Goal: Information Seeking & Learning: Learn about a topic

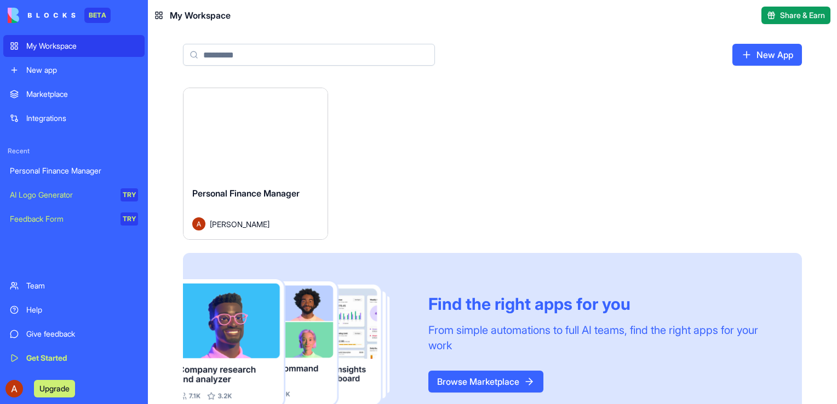
click at [517, 379] on link "Browse Marketplace" at bounding box center [485, 382] width 115 height 22
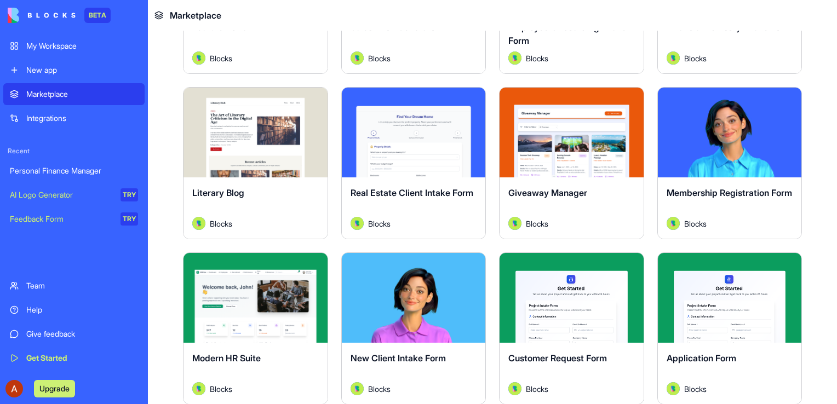
scroll to position [931, 0]
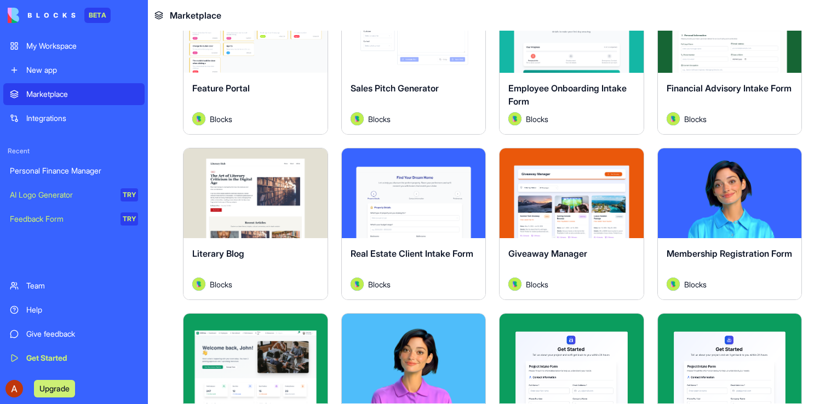
click at [258, 188] on button "Explore" at bounding box center [255, 193] width 82 height 22
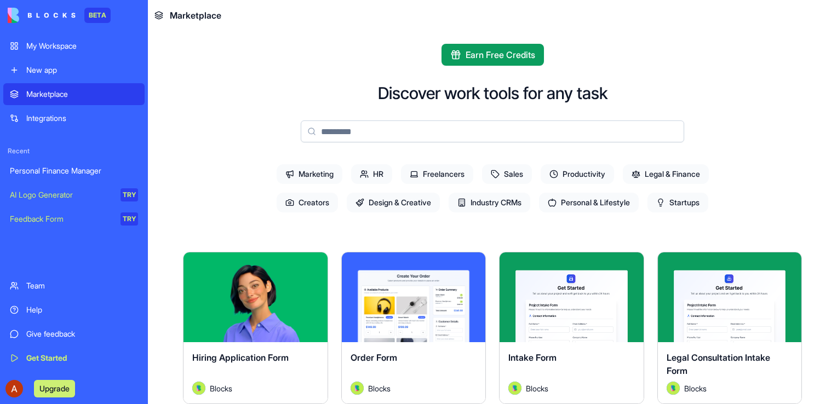
click at [563, 170] on span "Productivity" at bounding box center [576, 174] width 73 height 20
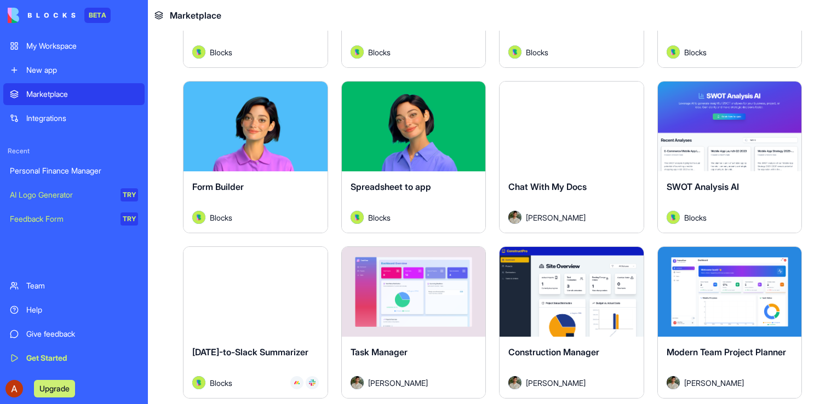
scroll to position [274, 0]
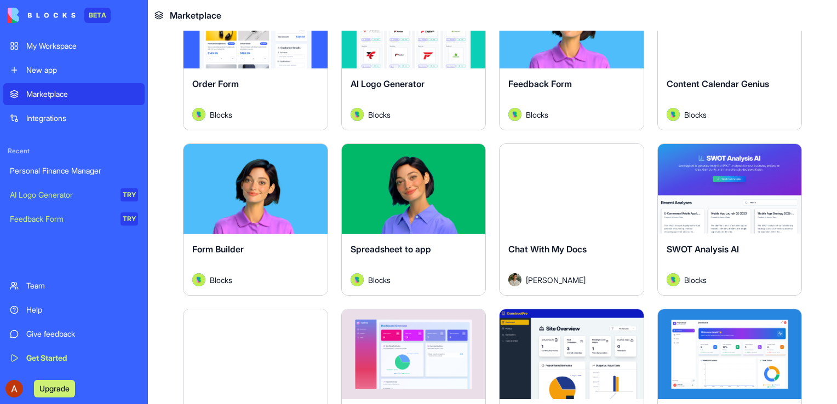
click at [705, 186] on button "Explore" at bounding box center [729, 189] width 82 height 22
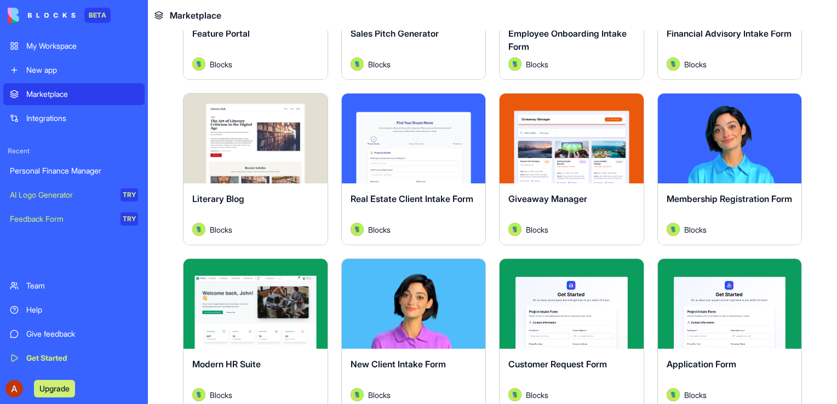
scroll to position [821, 0]
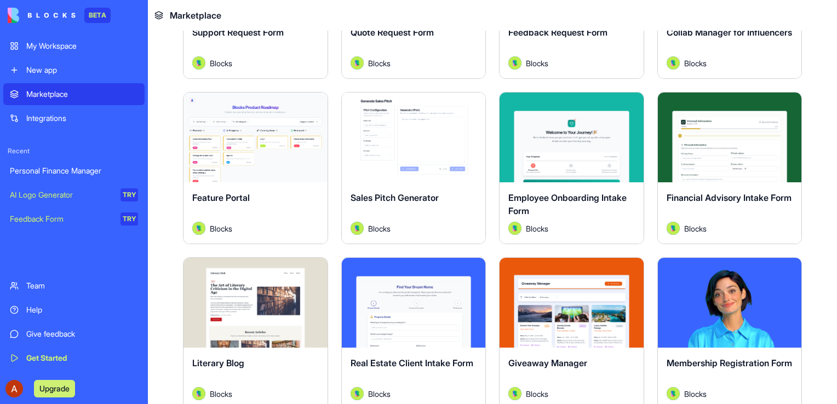
click at [722, 191] on div "Financial Advisory Intake Form" at bounding box center [729, 206] width 126 height 31
click at [732, 131] on button "Explore" at bounding box center [729, 137] width 82 height 22
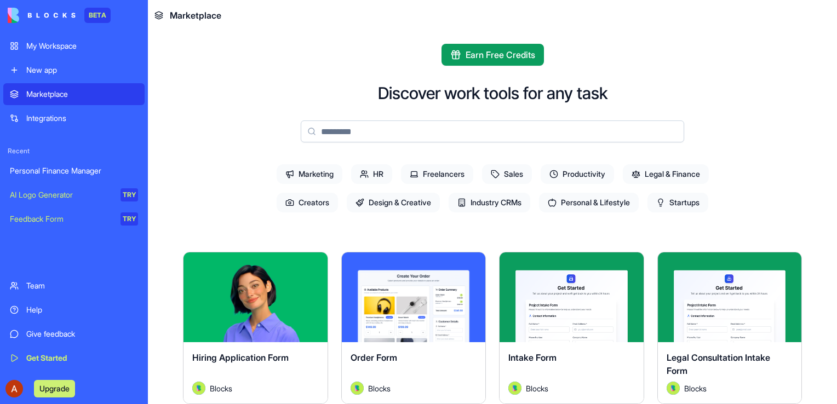
click at [480, 203] on span "Industry CRMs" at bounding box center [489, 203] width 82 height 20
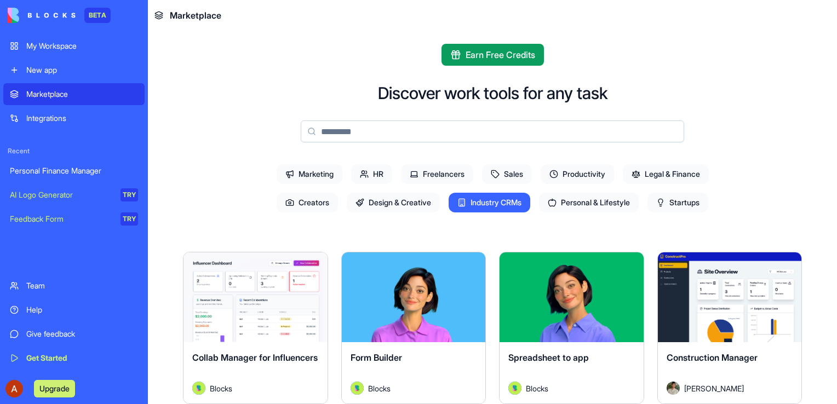
click at [392, 199] on span "Design & Creative" at bounding box center [393, 203] width 93 height 20
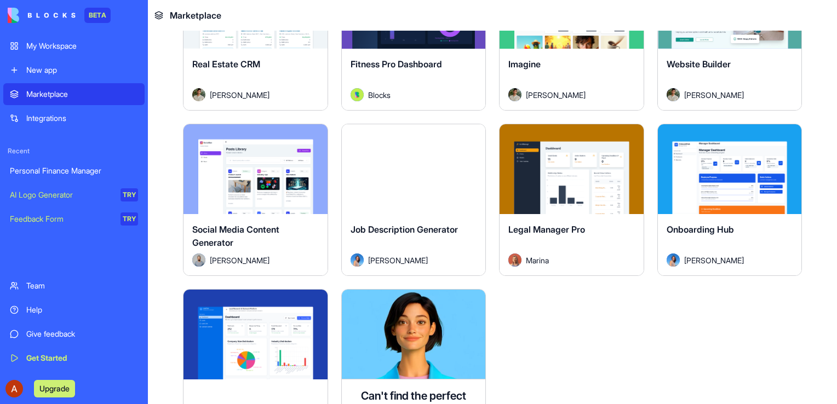
scroll to position [821, 0]
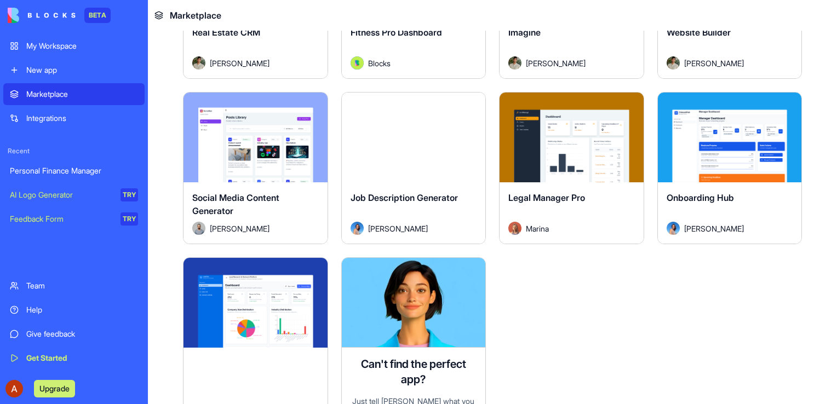
click at [239, 126] on button "Explore" at bounding box center [255, 137] width 82 height 22
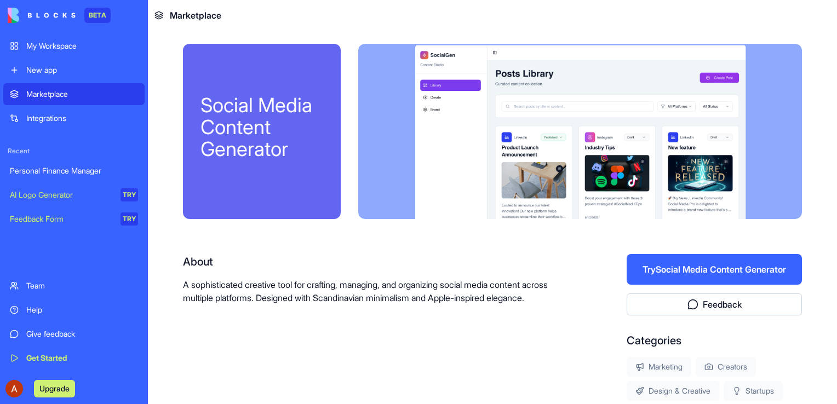
click at [727, 276] on button "Try Social Media Content Generator" at bounding box center [713, 269] width 175 height 31
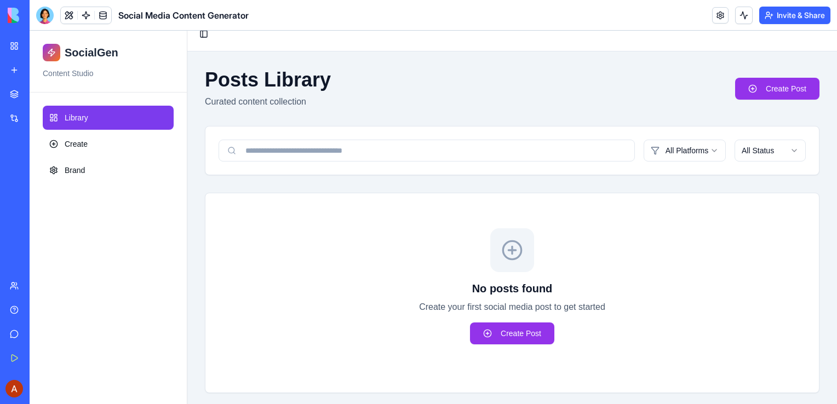
scroll to position [19, 0]
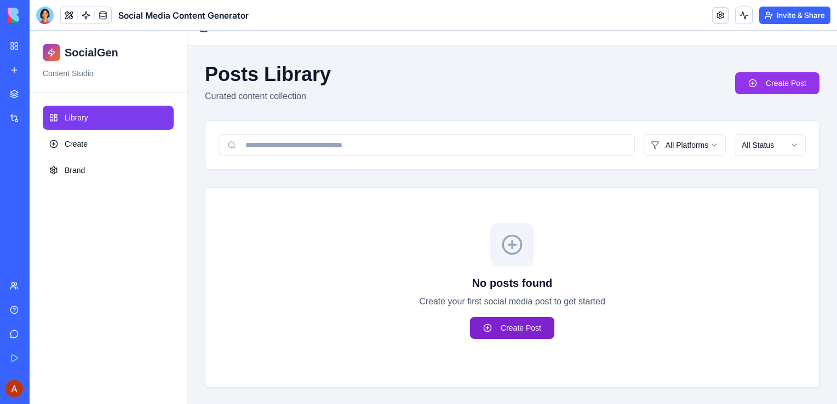
click at [512, 330] on link "Create Post" at bounding box center [512, 328] width 84 height 22
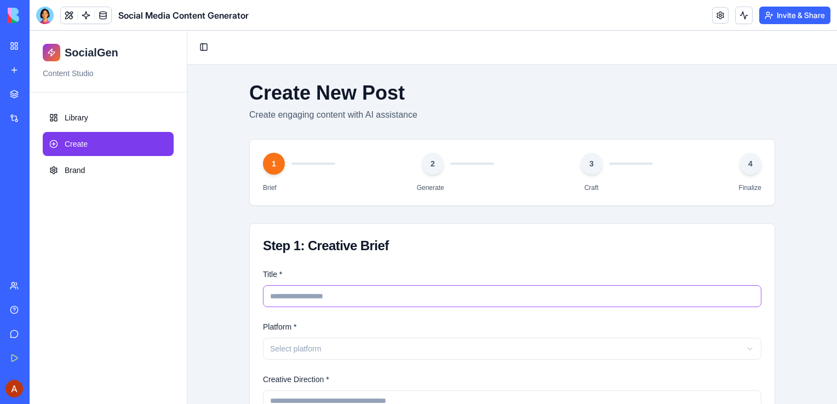
click at [498, 297] on input "Title *" at bounding box center [512, 296] width 498 height 22
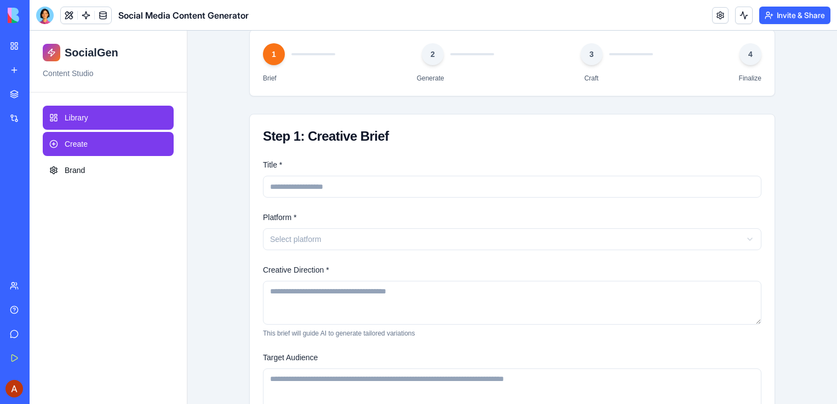
click at [116, 119] on link "Library" at bounding box center [108, 118] width 131 height 24
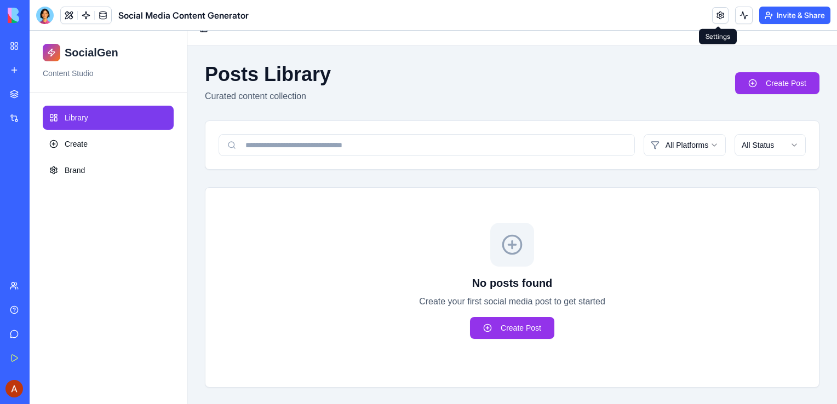
click at [723, 14] on link at bounding box center [720, 15] width 16 height 16
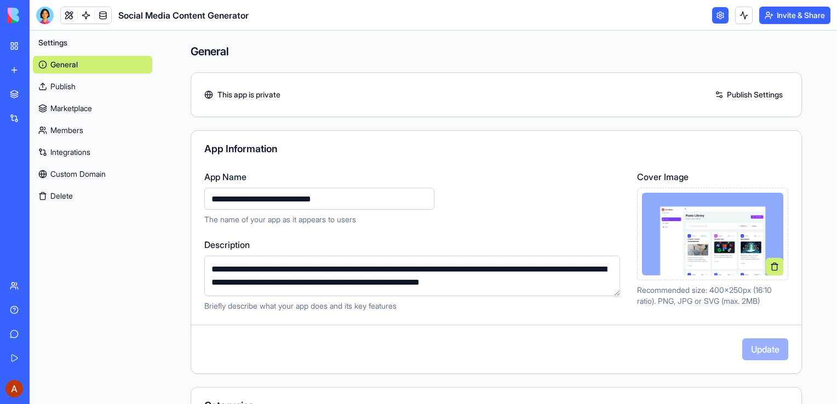
click at [41, 169] on div "Personal Finance Manager" at bounding box center [25, 170] width 31 height 11
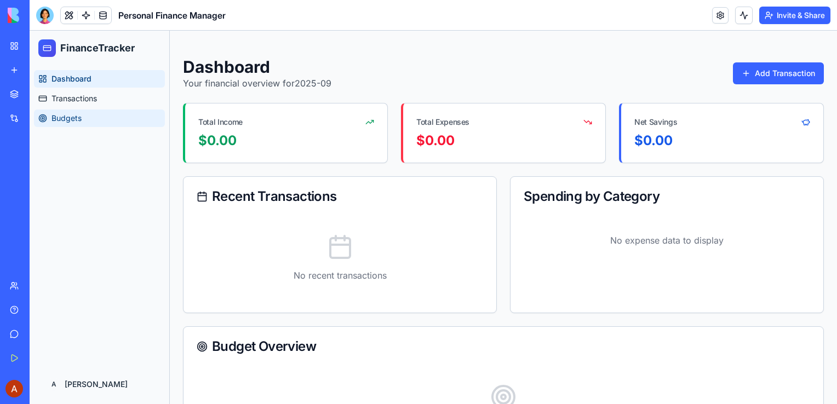
click at [79, 115] on span "Budgets" at bounding box center [66, 118] width 30 height 11
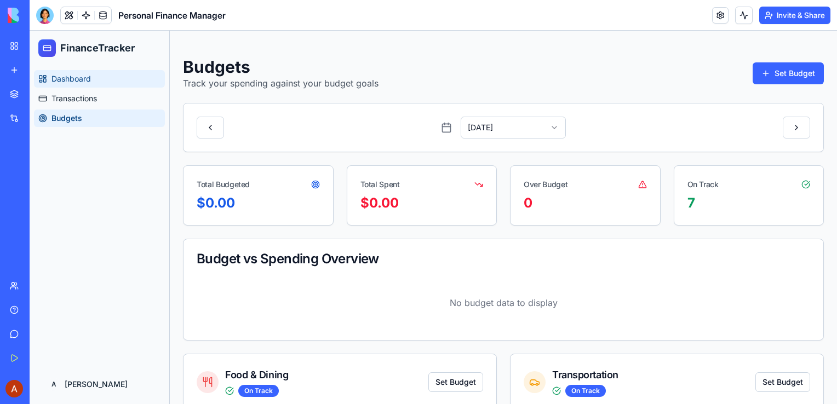
click at [57, 81] on span "Dashboard" at bounding box center [70, 78] width 39 height 11
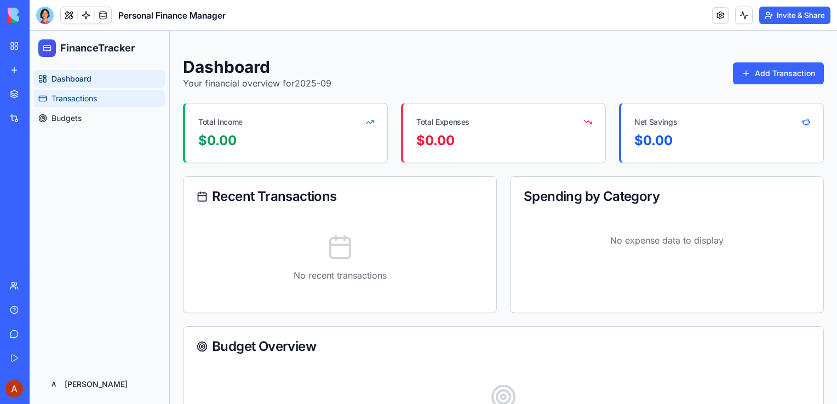
click at [57, 94] on span "Transactions" at bounding box center [73, 98] width 45 height 11
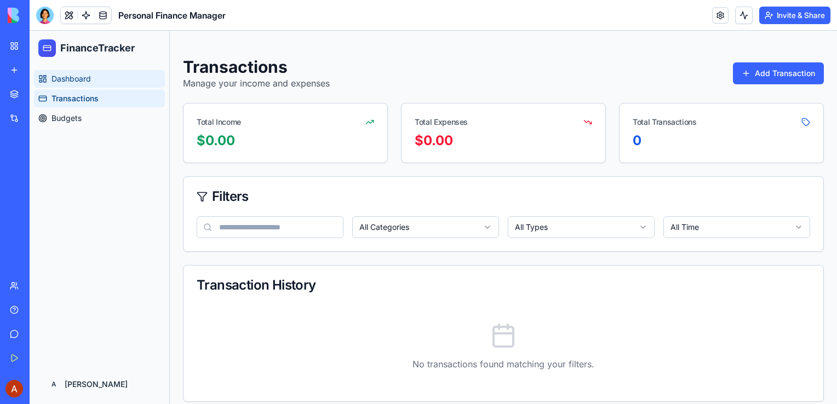
click at [95, 76] on link "Dashboard" at bounding box center [99, 79] width 131 height 18
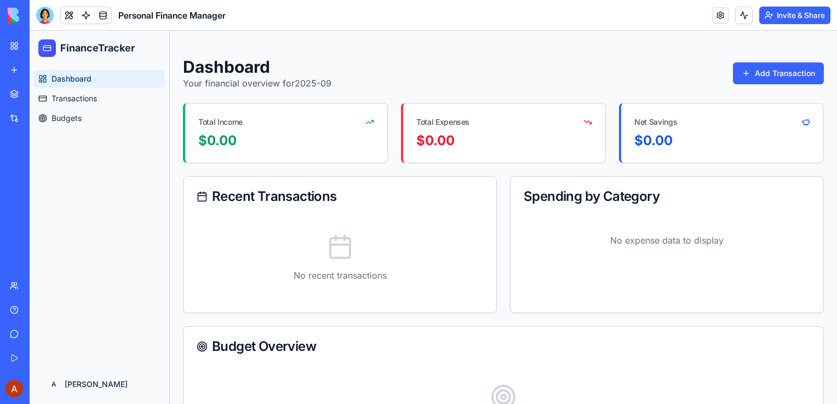
click at [41, 169] on div "Personal Finance Manager" at bounding box center [25, 170] width 31 height 11
click at [106, 17] on link at bounding box center [103, 15] width 16 height 16
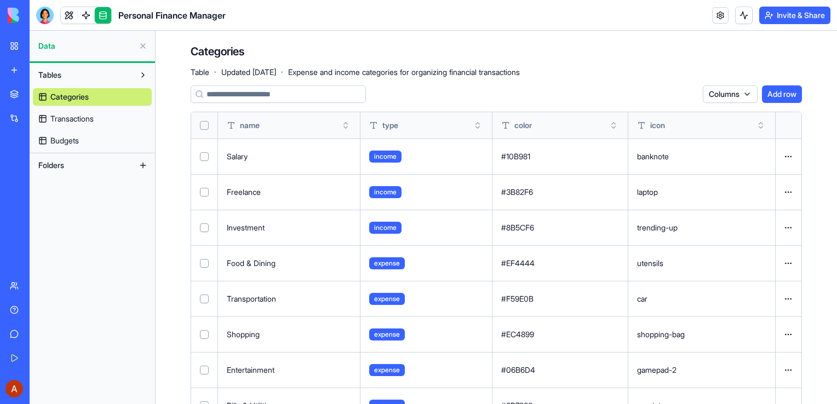
click at [143, 45] on button at bounding box center [143, 46] width 18 height 18
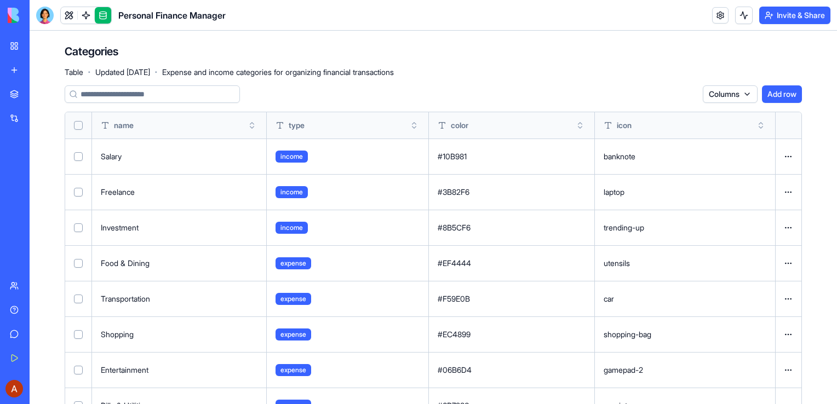
click at [41, 170] on div "Personal Finance Manager" at bounding box center [25, 170] width 31 height 11
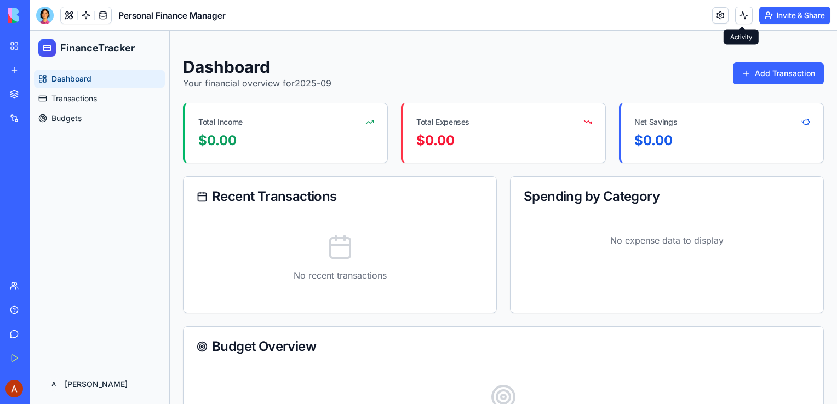
click at [739, 16] on button at bounding box center [744, 16] width 18 height 18
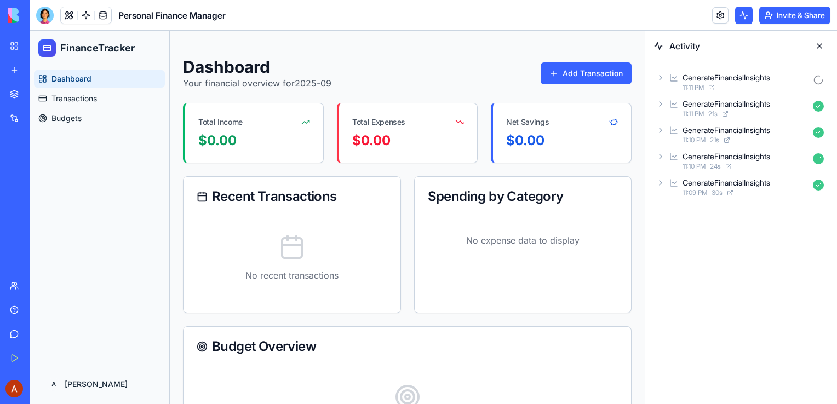
click at [817, 47] on button at bounding box center [819, 46] width 18 height 18
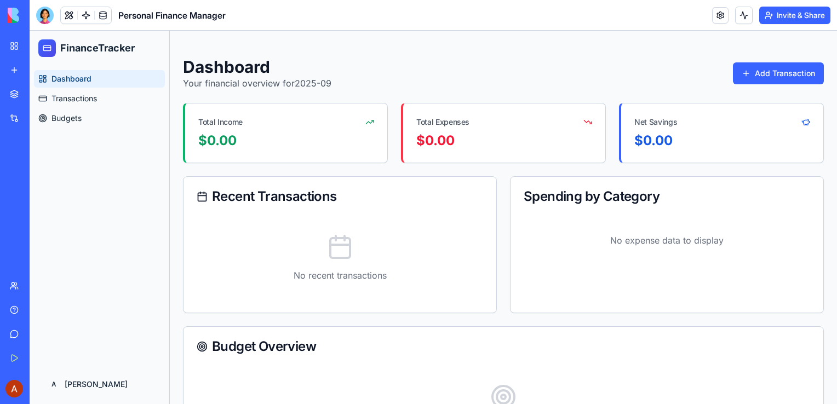
click at [774, 16] on button "Invite & Share" at bounding box center [794, 16] width 71 height 18
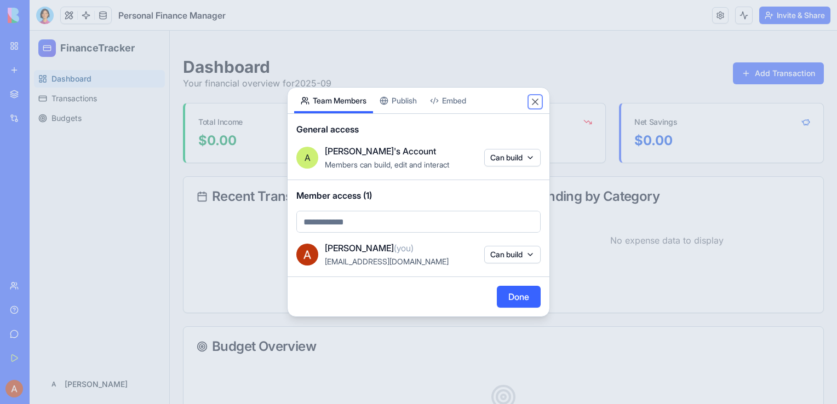
click at [537, 100] on button "Close" at bounding box center [534, 101] width 11 height 11
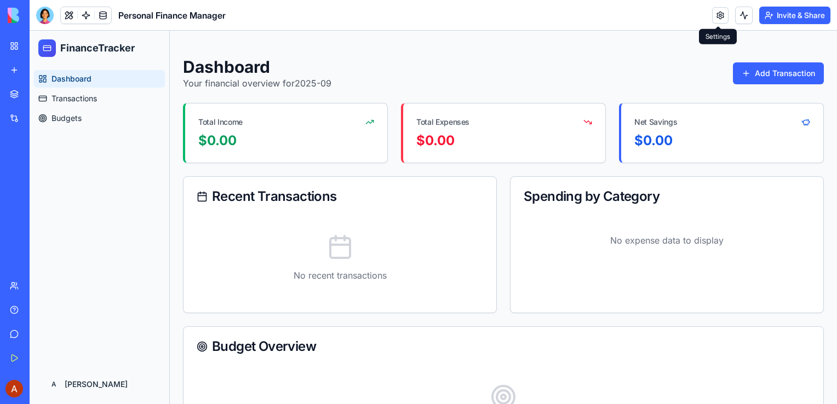
click at [716, 14] on link at bounding box center [720, 15] width 16 height 16
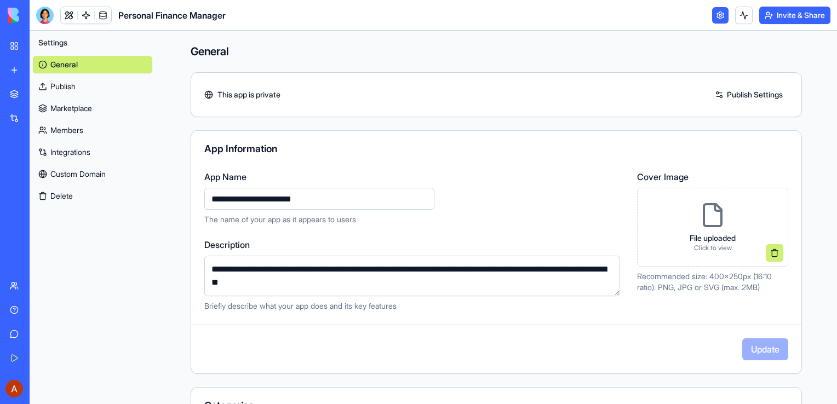
click at [644, 40] on div "**********" at bounding box center [496, 349] width 681 height 636
click at [77, 109] on link "Marketplace" at bounding box center [92, 109] width 119 height 18
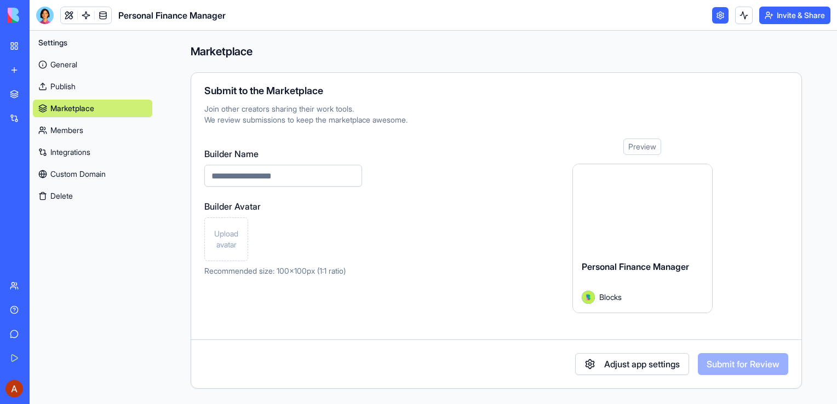
click at [48, 62] on link "General" at bounding box center [92, 65] width 119 height 18
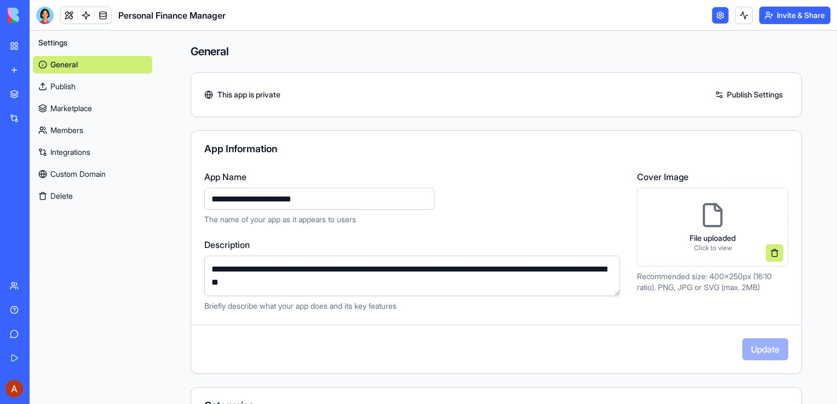
click at [19, 43] on link "My Workspace" at bounding box center [25, 46] width 44 height 22
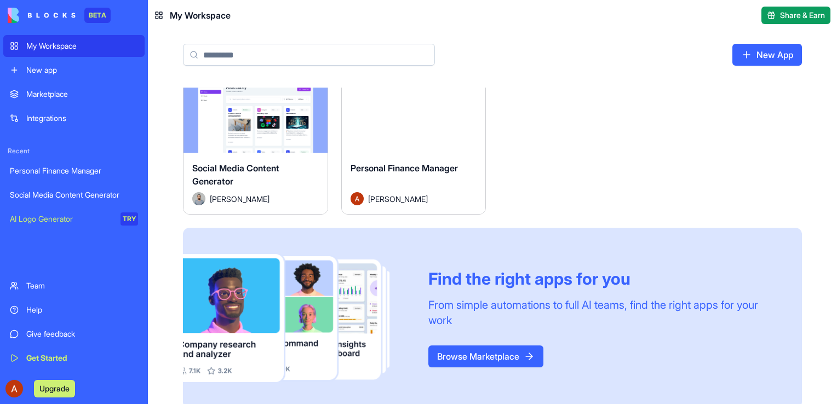
scroll to position [39, 0]
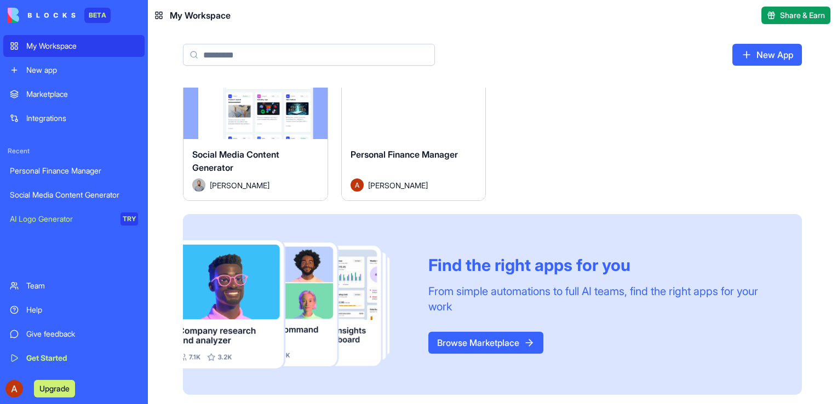
click at [519, 335] on link "Browse Marketplace" at bounding box center [485, 343] width 115 height 22
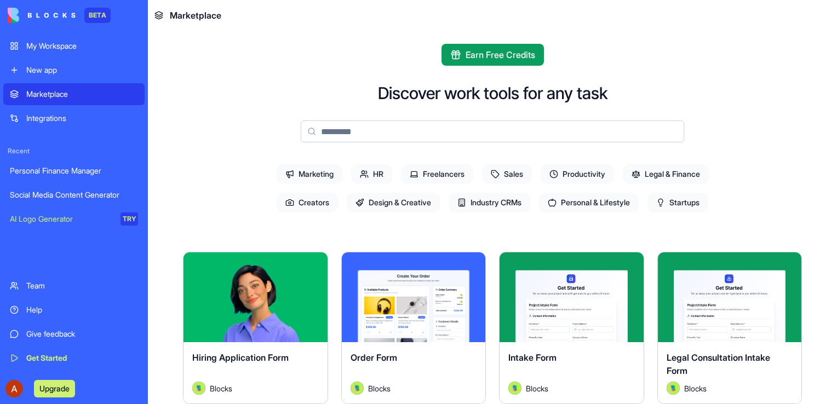
click at [659, 200] on icon at bounding box center [660, 202] width 9 height 9
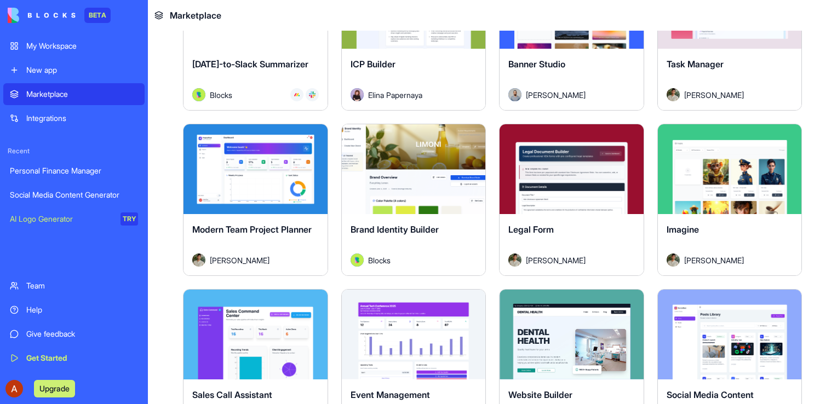
scroll to position [657, 0]
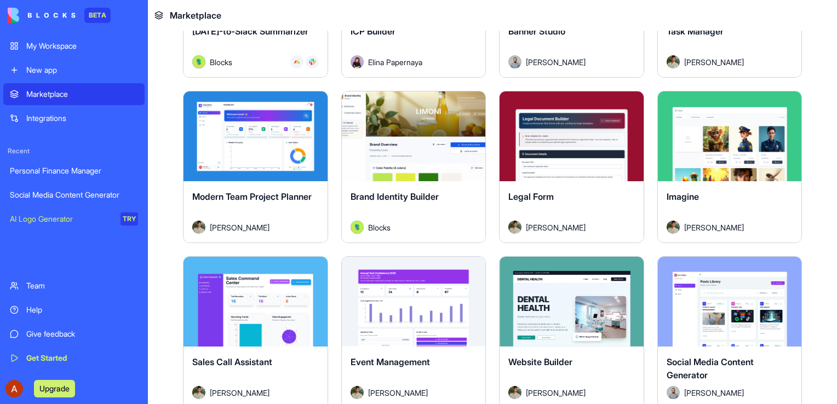
click at [408, 196] on span "Brand Identity Builder" at bounding box center [394, 196] width 88 height 11
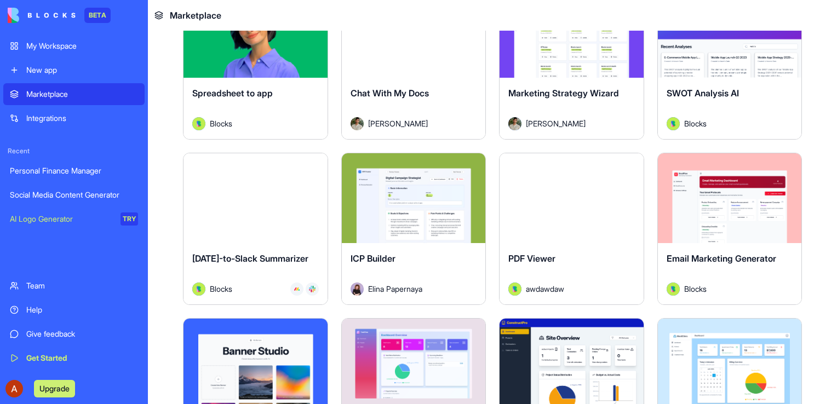
scroll to position [1697, 0]
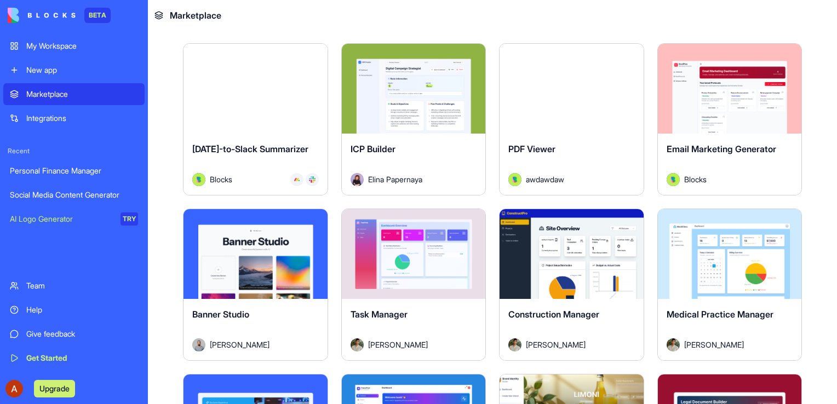
click at [725, 78] on button "Explore" at bounding box center [729, 89] width 82 height 22
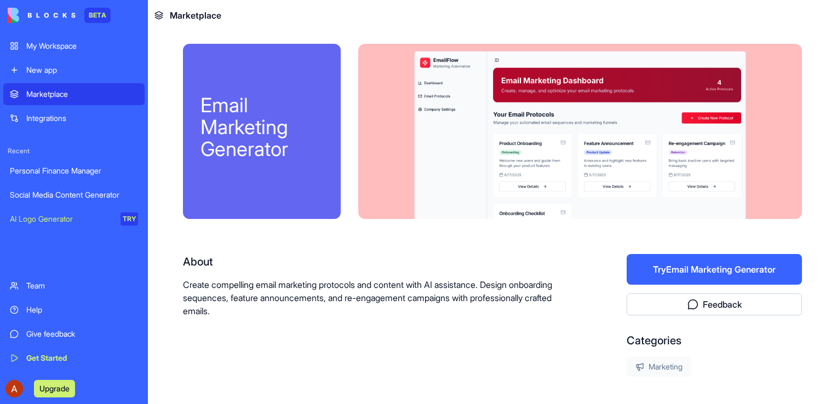
click at [537, 321] on div "About Create compelling email marketing protocols and content with AI assistanc…" at bounding box center [369, 315] width 373 height 123
click at [751, 348] on div "Categories Marketing" at bounding box center [713, 355] width 175 height 44
